Goal: Contribute content

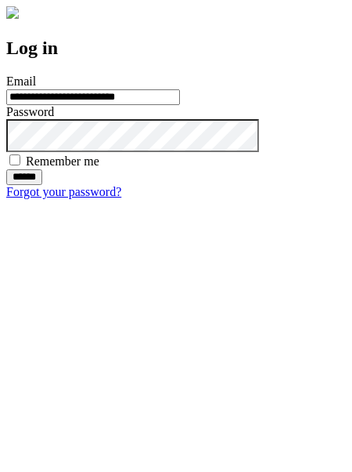
type input "**********"
click at [42, 185] on input "******" at bounding box center [24, 177] width 36 height 16
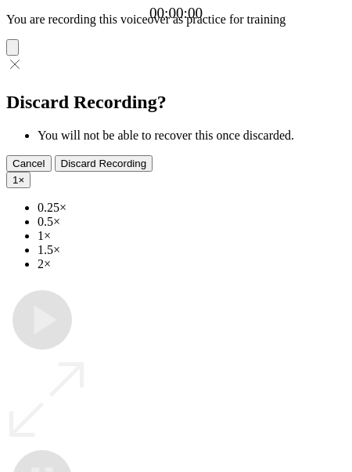
type input "**********"
